Goal: Task Accomplishment & Management: Manage account settings

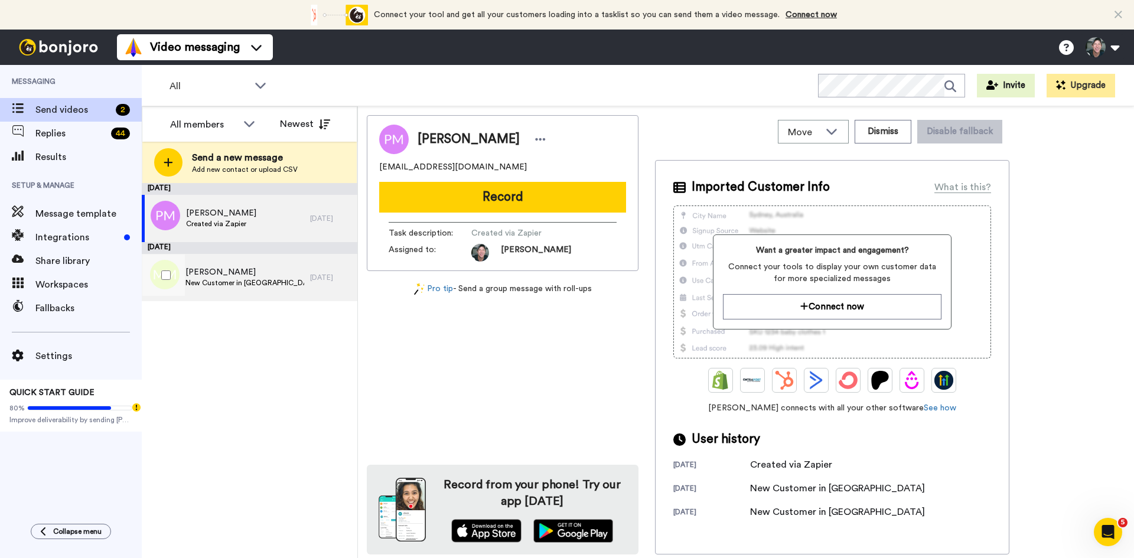
click at [207, 281] on span "New Customer in [GEOGRAPHIC_DATA]" at bounding box center [245, 282] width 119 height 9
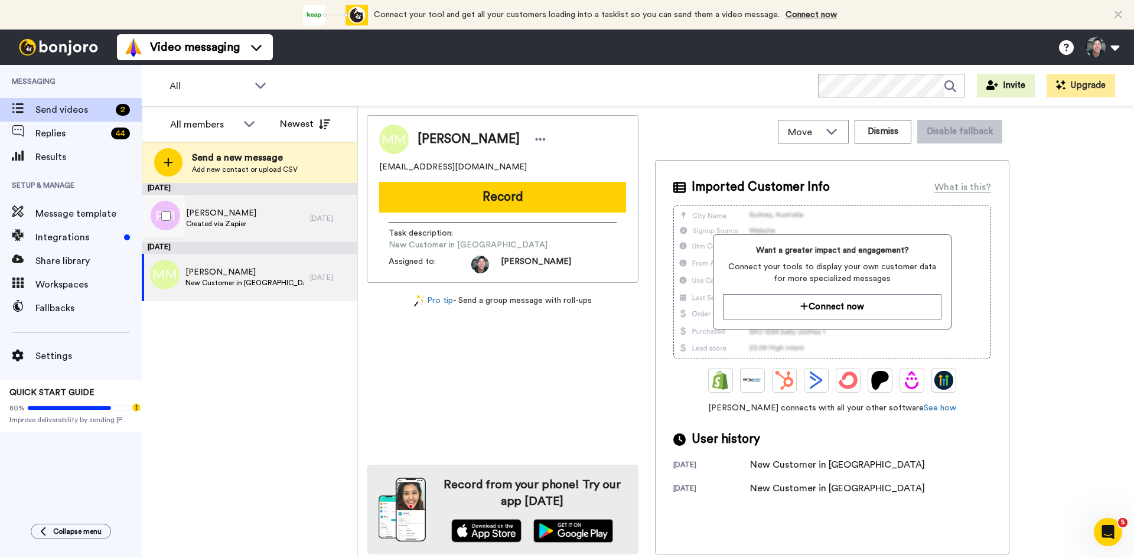
click at [202, 221] on span "Created via Zapier" at bounding box center [221, 223] width 70 height 9
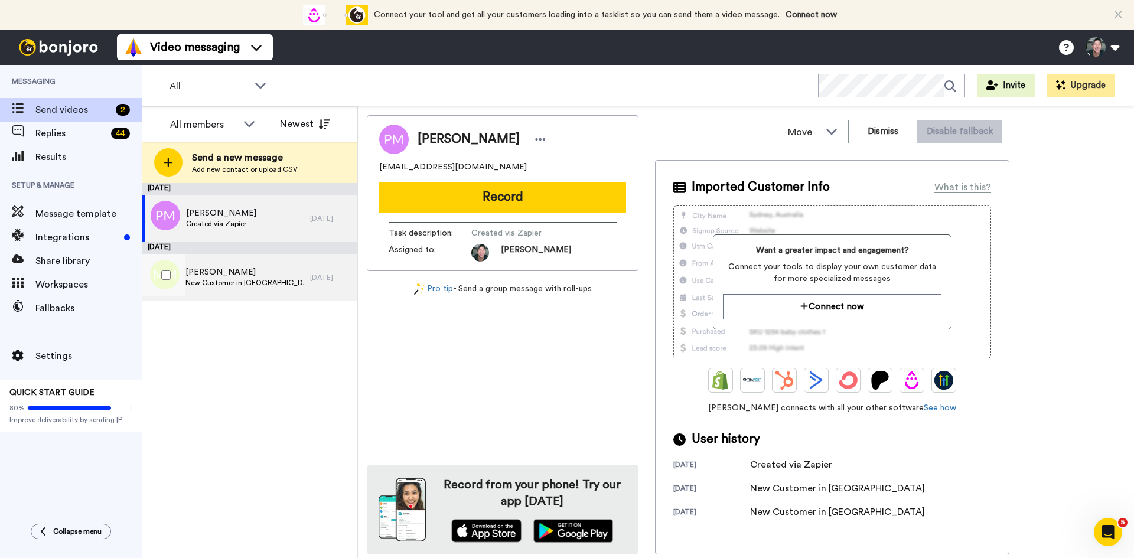
click at [204, 281] on span "New Customer in [GEOGRAPHIC_DATA]" at bounding box center [245, 282] width 119 height 9
